Goal: Communication & Community: Answer question/provide support

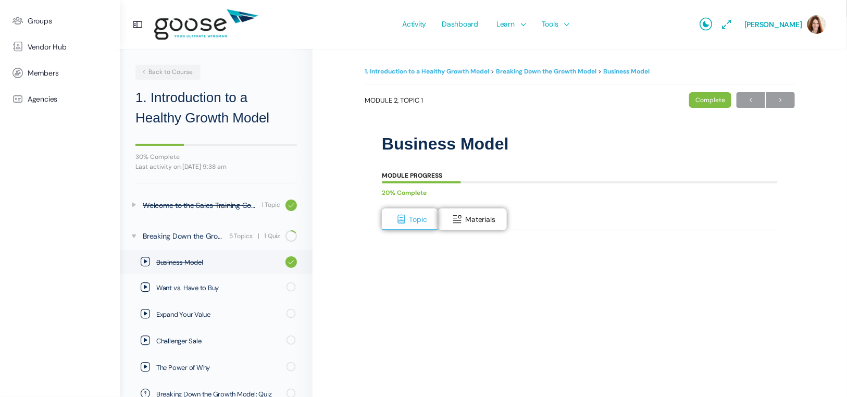
scroll to position [46, 0]
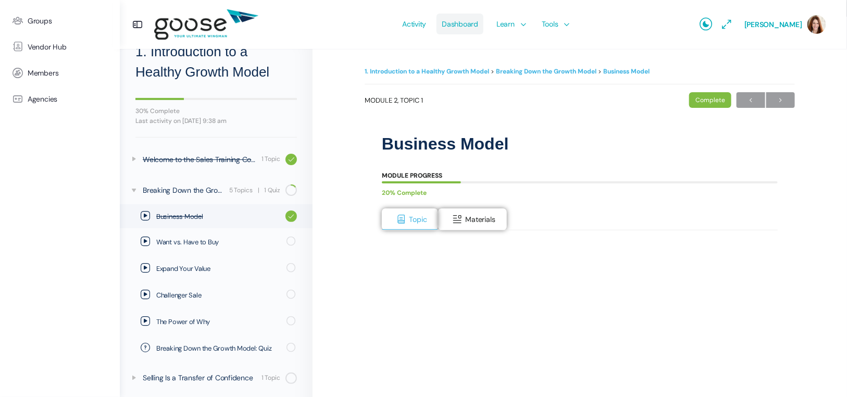
click at [478, 28] on span "Dashboard" at bounding box center [459, 23] width 36 height 49
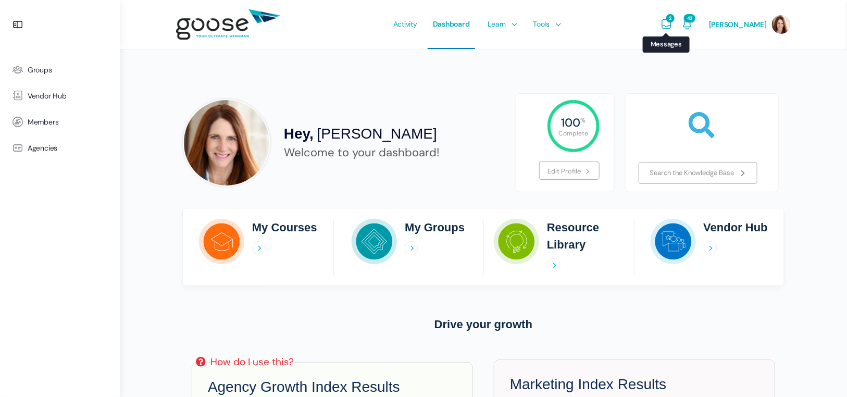
click at [672, 26] on icon "Messages" at bounding box center [666, 24] width 12 height 12
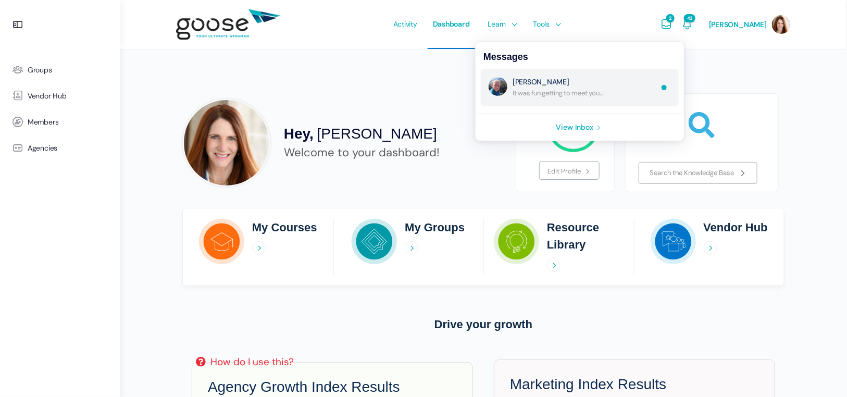
click at [588, 91] on link "Re: No Subject" at bounding box center [584, 87] width 145 height 21
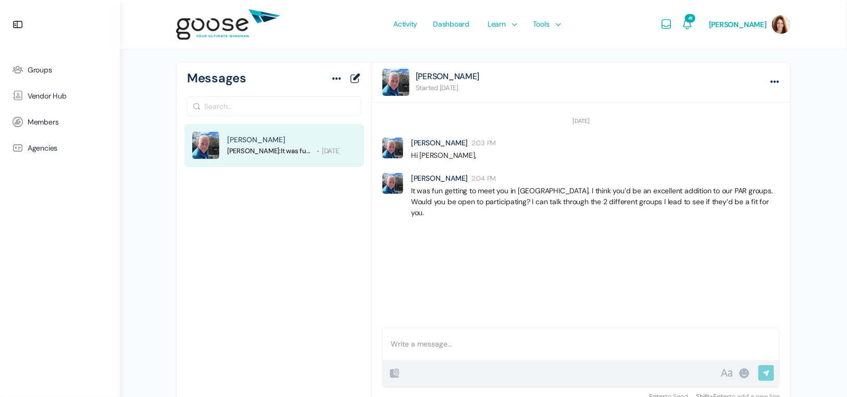
click at [456, 347] on div at bounding box center [581, 344] width 396 height 32
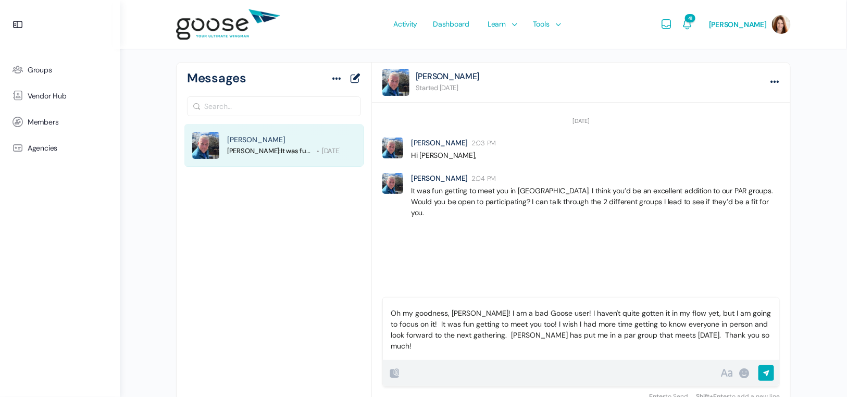
click at [451, 321] on p "Oh my goodness, [PERSON_NAME]! I am a bad Goose user! I haven't quite gotten it…" at bounding box center [580, 330] width 381 height 44
click at [768, 372] on input "Send Reply" at bounding box center [766, 374] width 16 height 18
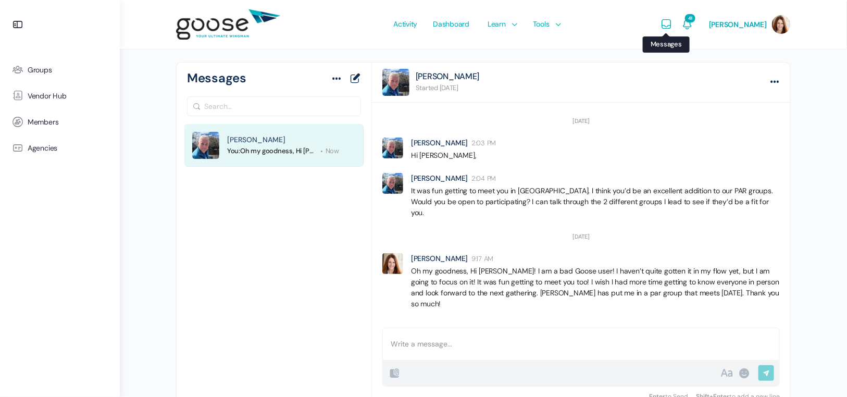
click at [672, 22] on icon "Messages" at bounding box center [666, 24] width 12 height 12
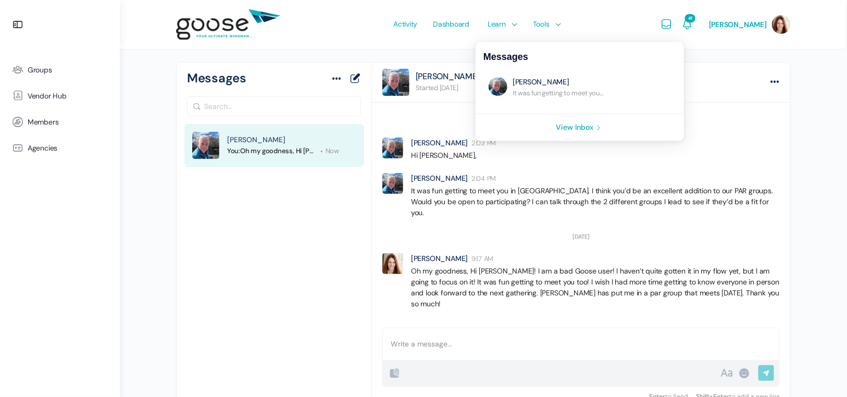
click at [672, 22] on icon "Messages" at bounding box center [666, 24] width 12 height 12
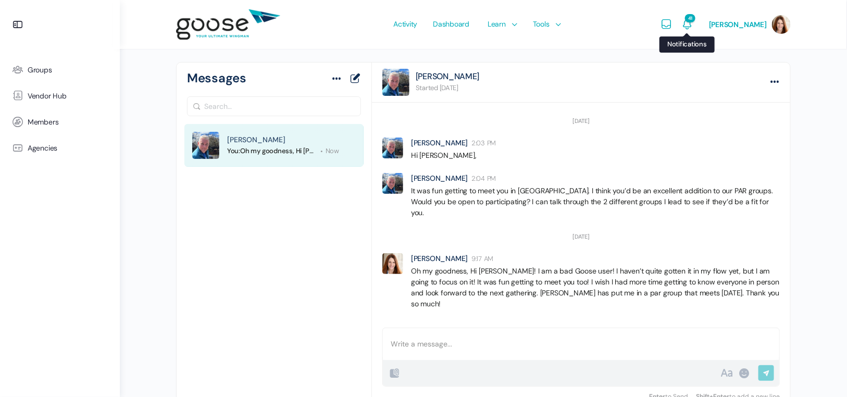
click at [693, 22] on icon "Notifications" at bounding box center [686, 24] width 12 height 12
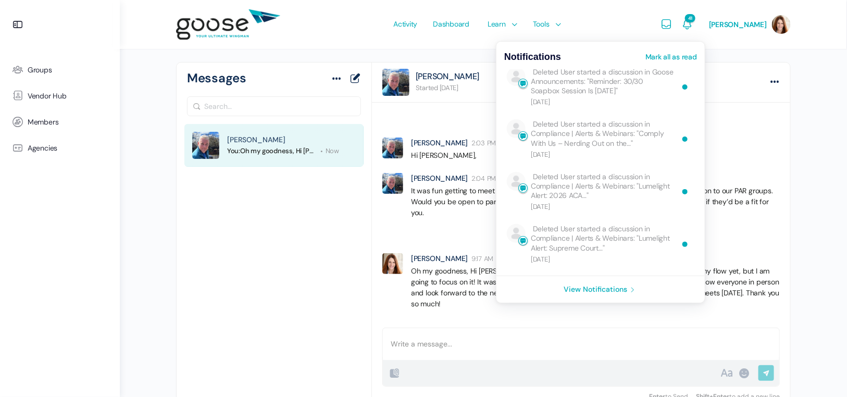
scroll to position [1043, 0]
click at [672, 22] on icon "Messages" at bounding box center [666, 24] width 12 height 12
